Goal: Task Accomplishment & Management: Use online tool/utility

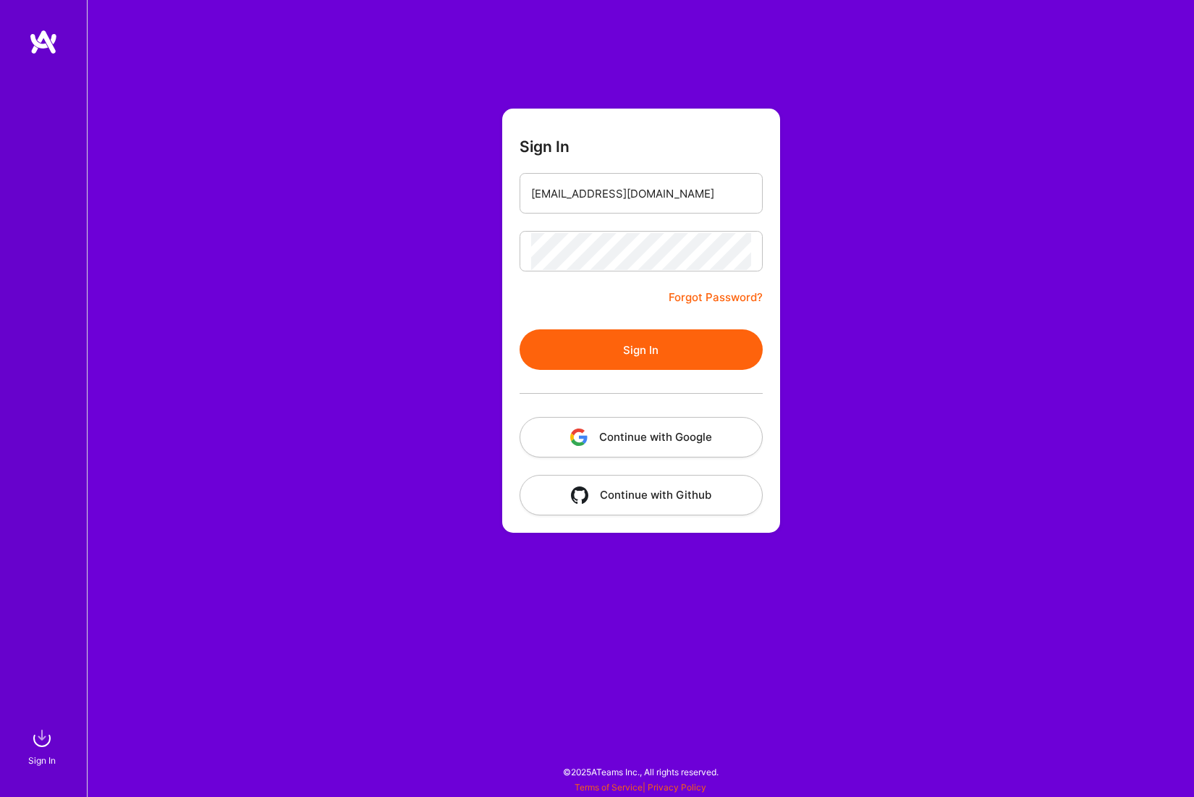
click at [575, 351] on button "Sign In" at bounding box center [641, 349] width 243 height 41
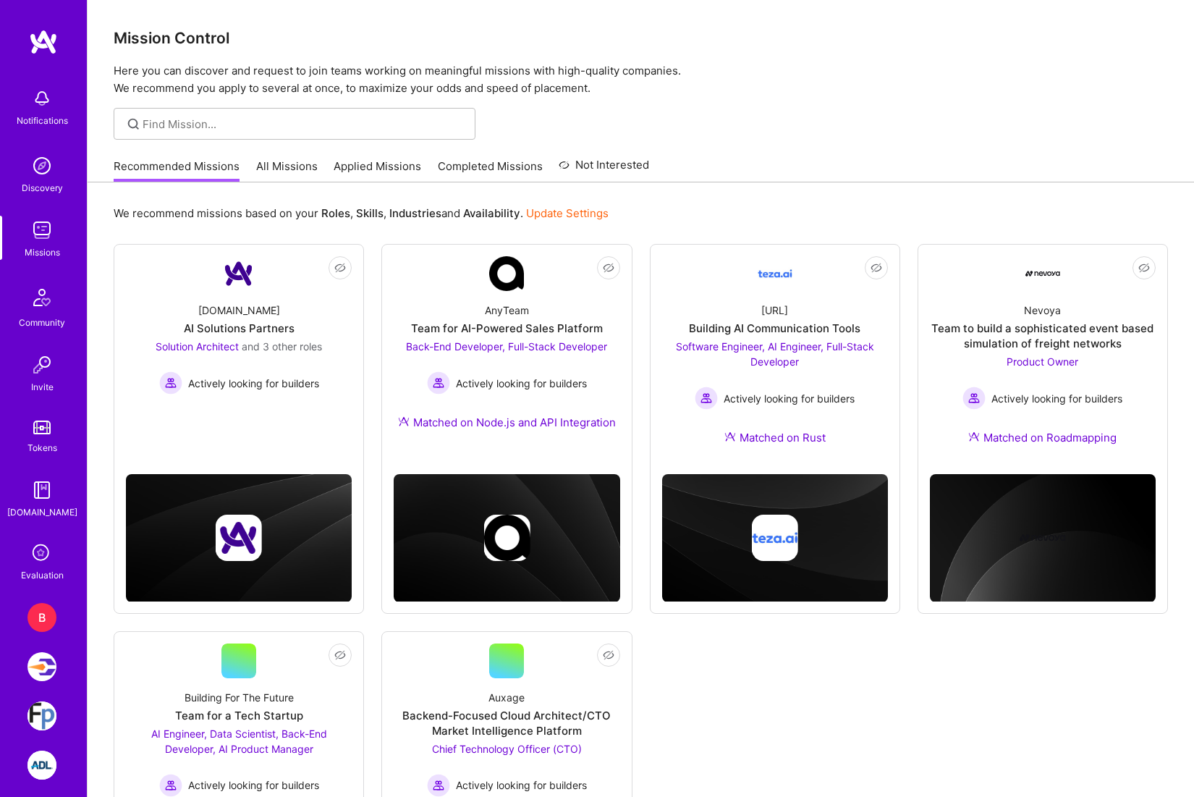
click at [38, 611] on div "B" at bounding box center [41, 617] width 29 height 29
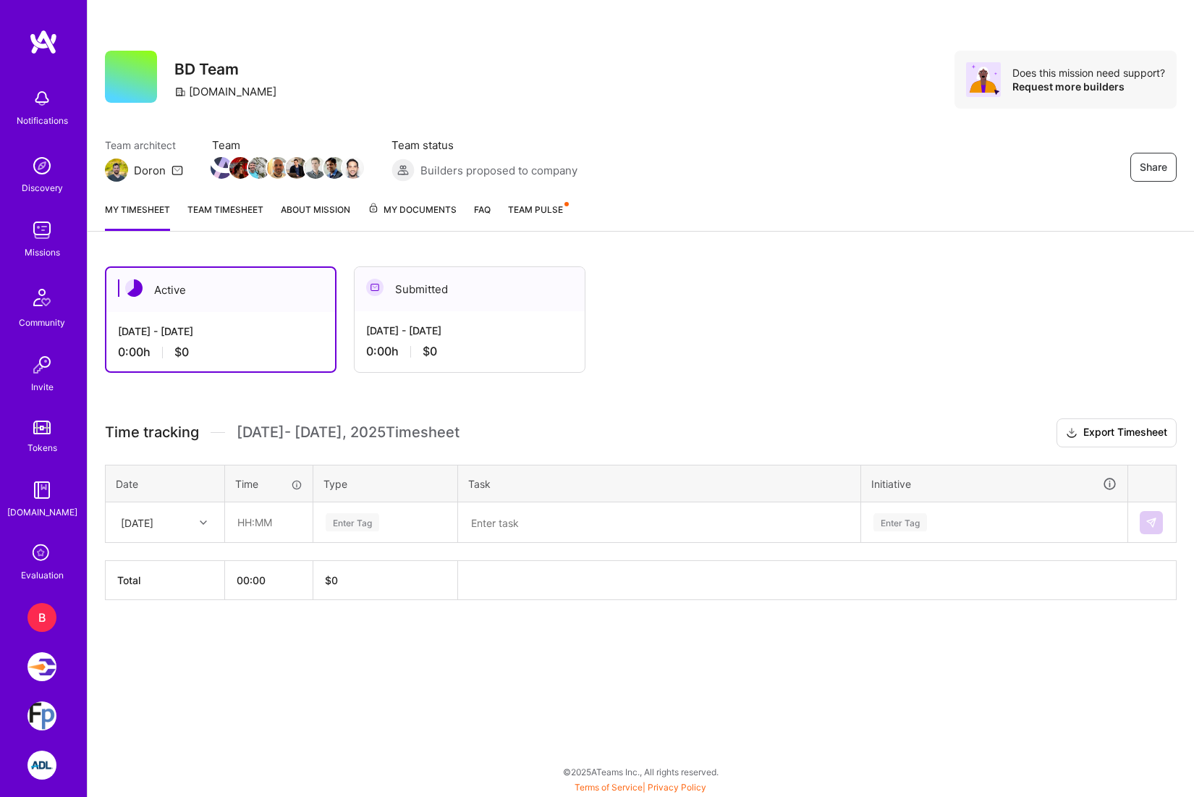
click at [41, 668] on img at bounding box center [41, 666] width 29 height 29
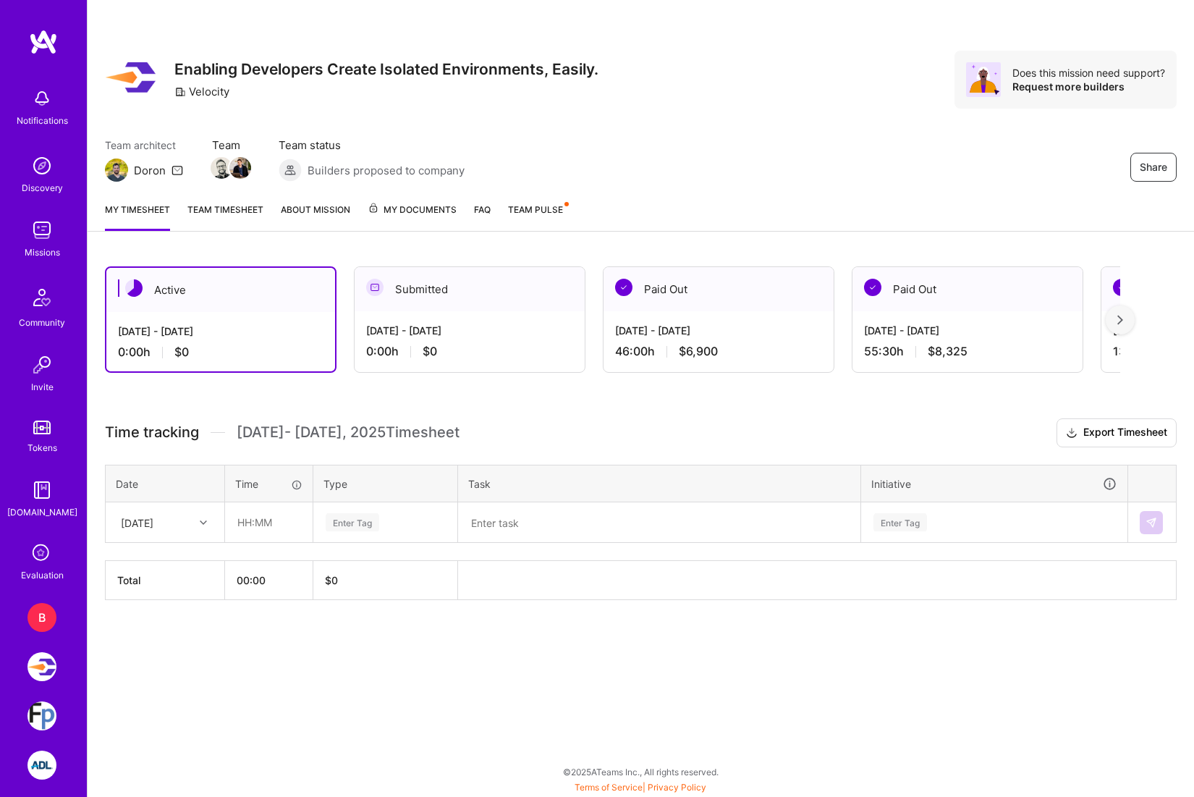
scroll to position [110, 0]
